Goal: Communication & Community: Participate in discussion

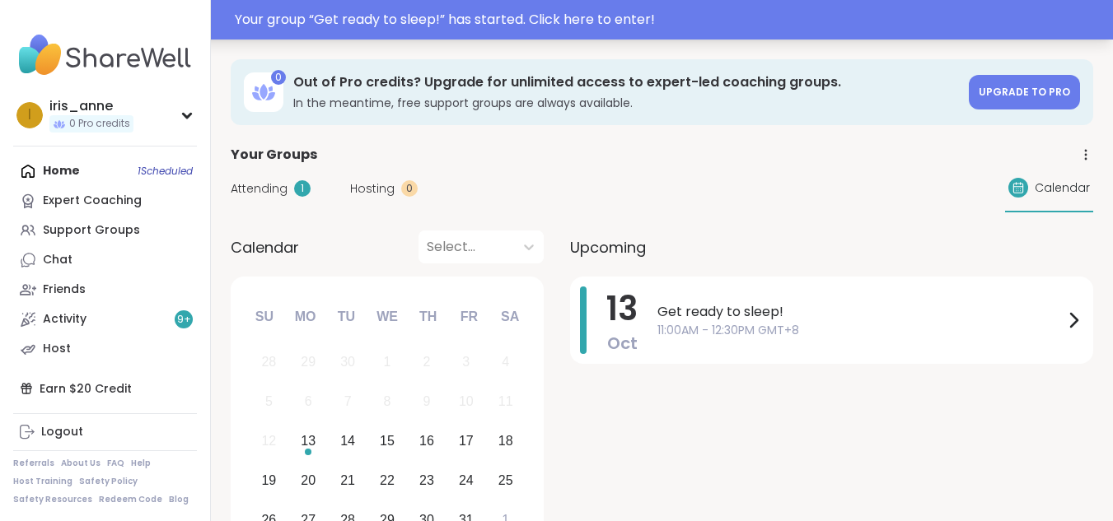
click at [368, 12] on div "Your group “ Get ready to sleep! ” has started. Click here to enter!" at bounding box center [669, 20] width 868 height 20
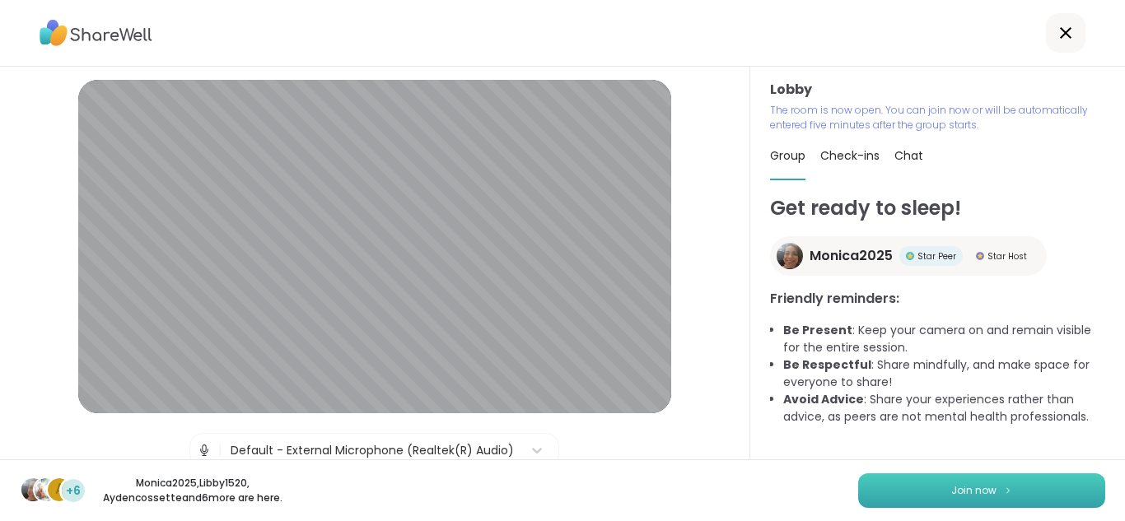
click at [1003, 504] on button "Join now" at bounding box center [981, 491] width 247 height 35
click at [1008, 494] on button "Join now" at bounding box center [981, 491] width 247 height 35
click at [770, 444] on div "Get ready to sleep! Monica2025 Star Peer Star Host Friendly reminders: Be Prese…" at bounding box center [937, 327] width 335 height 266
